Goal: Check status: Check status

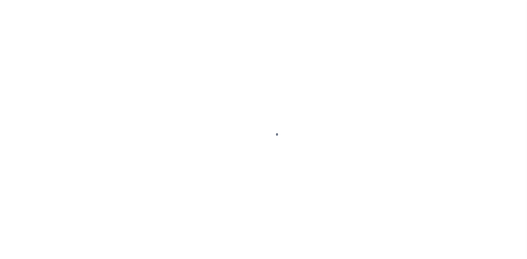
select select
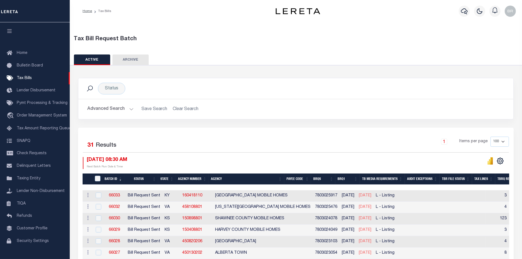
click at [107, 109] on button "Advanced Search" at bounding box center [110, 109] width 46 height 11
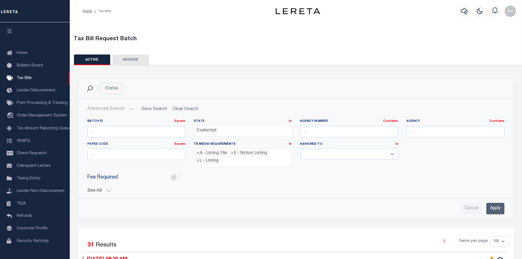
click at [97, 191] on div "Batch ID Equals Equals Is Not Equal To Is Greater Than Is Less Than State In In…" at bounding box center [296, 164] width 426 height 100
click at [88, 189] on button "See All" at bounding box center [295, 190] width 417 height 5
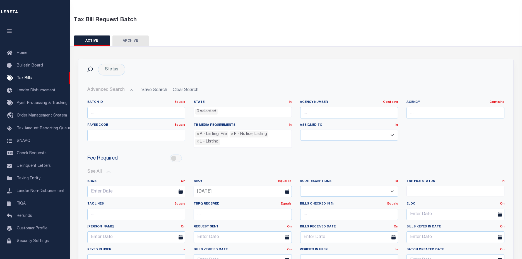
scroll to position [93, 0]
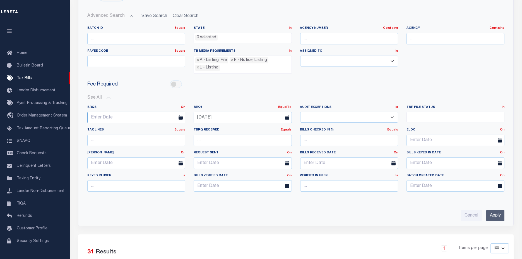
click at [155, 118] on input "text" at bounding box center [136, 117] width 98 height 11
click at [270, 116] on input "[DATE]" at bounding box center [243, 117] width 98 height 11
click at [248, 117] on input "[DATE]" at bounding box center [243, 117] width 98 height 11
click at [241, 115] on input "[DATE]" at bounding box center [243, 117] width 98 height 11
click at [241, 114] on input "[DATE]" at bounding box center [243, 117] width 98 height 11
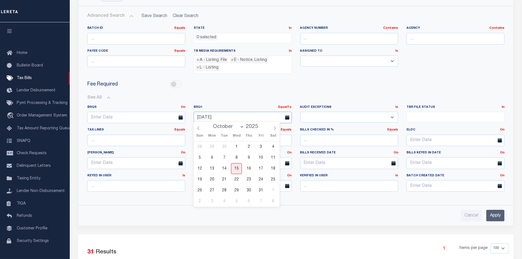
click at [241, 114] on input "[DATE]" at bounding box center [243, 117] width 98 height 11
click at [144, 112] on input "text" at bounding box center [136, 117] width 98 height 11
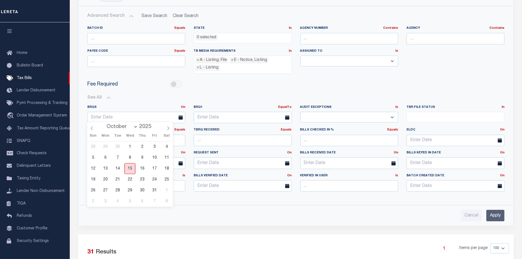
click at [125, 169] on span "15" at bounding box center [129, 168] width 11 height 11
type input "[DATE]"
click at [495, 213] on input "Apply" at bounding box center [495, 215] width 18 height 11
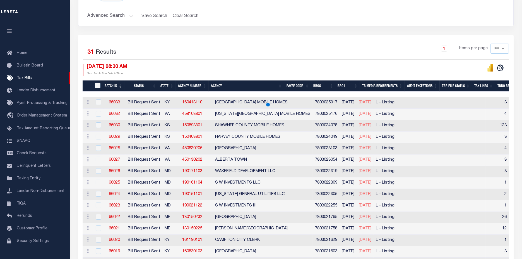
scroll to position [0, 0]
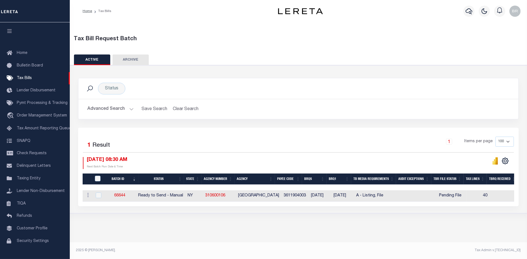
click at [105, 111] on button "Advanced Search" at bounding box center [110, 109] width 46 height 11
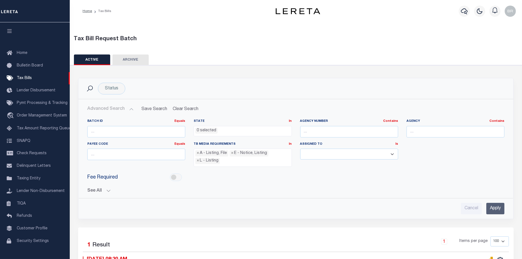
click at [91, 190] on button "See All" at bounding box center [295, 190] width 417 height 5
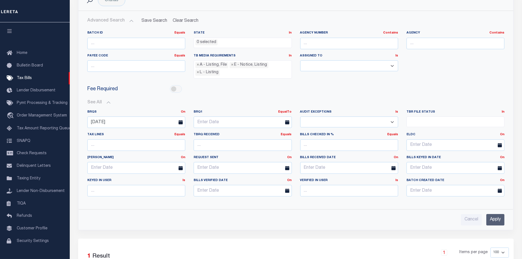
scroll to position [124, 0]
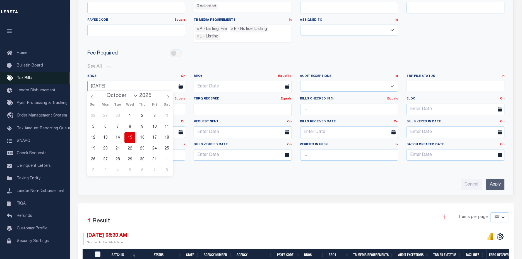
drag, startPoint x: 130, startPoint y: 85, endPoint x: 39, endPoint y: 77, distance: 91.6
click at [39, 77] on div "Home Tax Bills" at bounding box center [261, 91] width 522 height 430
click at [231, 83] on input "text" at bounding box center [243, 86] width 98 height 11
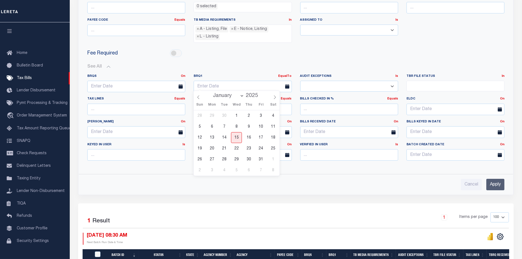
click at [385, 171] on div "Batch ID Equals Equals Is Not Equal To Is Greater Than Is Less Than State In In…" at bounding box center [296, 91] width 426 height 200
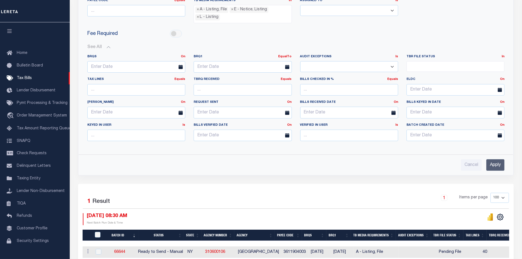
scroll to position [172, 0]
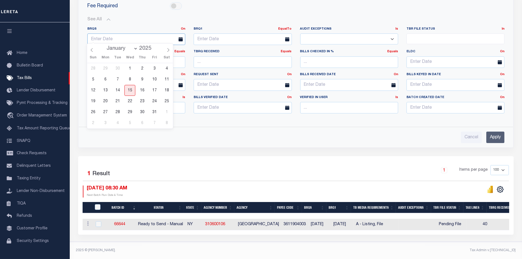
click at [148, 37] on input "text" at bounding box center [136, 38] width 98 height 11
click at [496, 134] on input "Apply" at bounding box center [495, 136] width 18 height 11
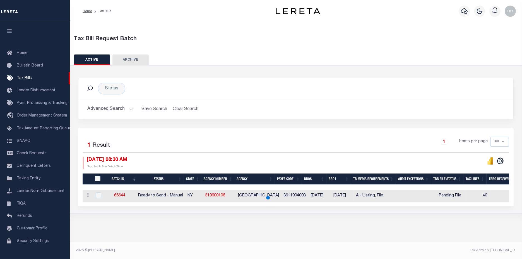
scroll to position [0, 0]
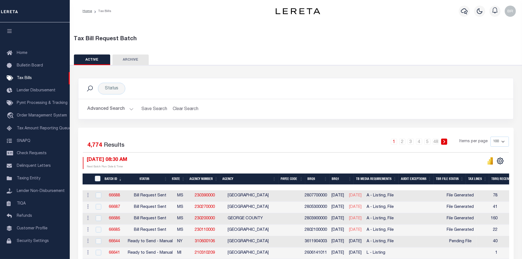
click at [112, 108] on button "Advanced Search" at bounding box center [110, 109] width 46 height 11
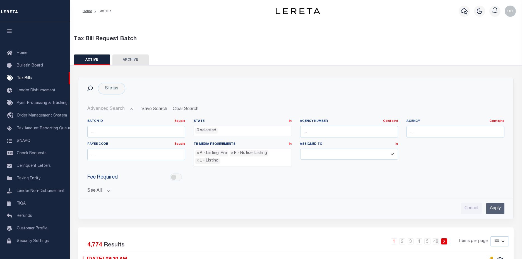
click at [91, 188] on button "See All" at bounding box center [295, 190] width 417 height 5
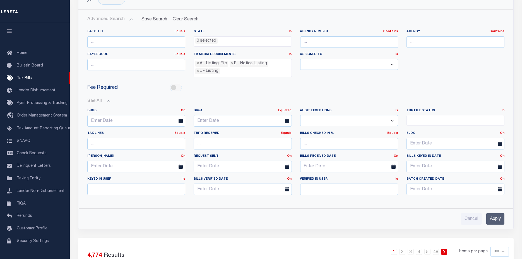
scroll to position [124, 0]
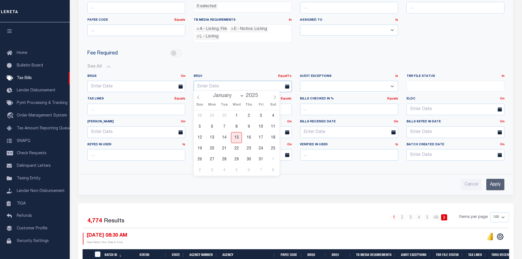
click at [251, 86] on input "text" at bounding box center [243, 86] width 98 height 11
click at [236, 143] on span "22" at bounding box center [236, 148] width 11 height 11
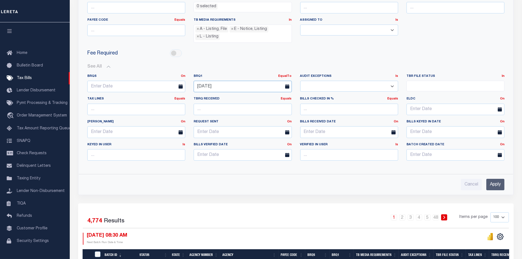
click at [229, 85] on input "[DATE]" at bounding box center [243, 86] width 98 height 11
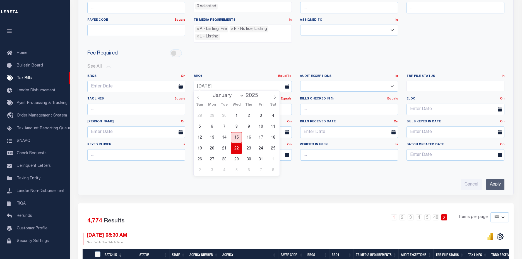
click at [237, 138] on span "15" at bounding box center [236, 137] width 11 height 11
type input "[DATE]"
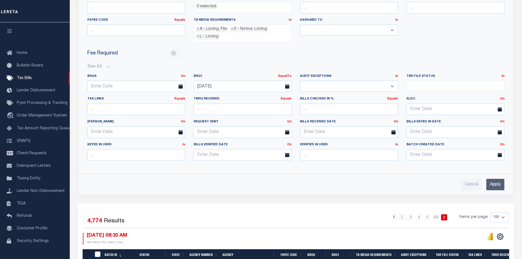
click at [497, 179] on input "Apply" at bounding box center [495, 184] width 18 height 11
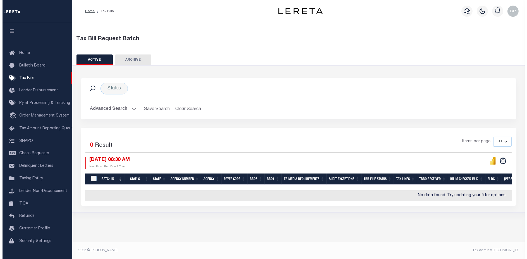
scroll to position [0, 0]
